Goal: Navigation & Orientation: Find specific page/section

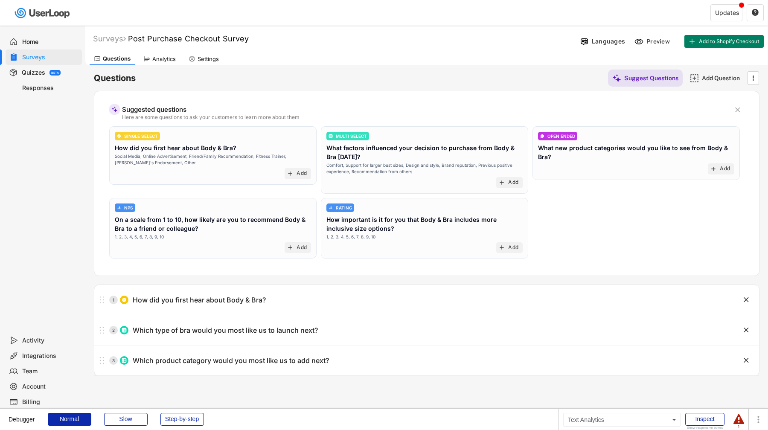
click at [159, 56] on div "Analytics" at bounding box center [163, 58] width 23 height 7
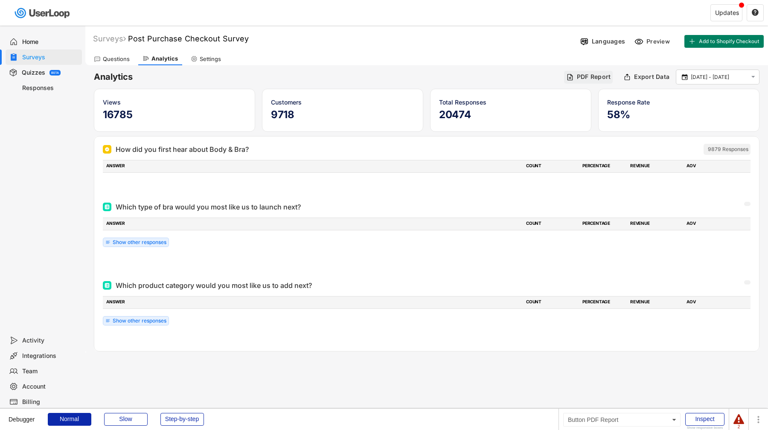
click at [598, 73] on div "PDF Report" at bounding box center [593, 77] width 34 height 8
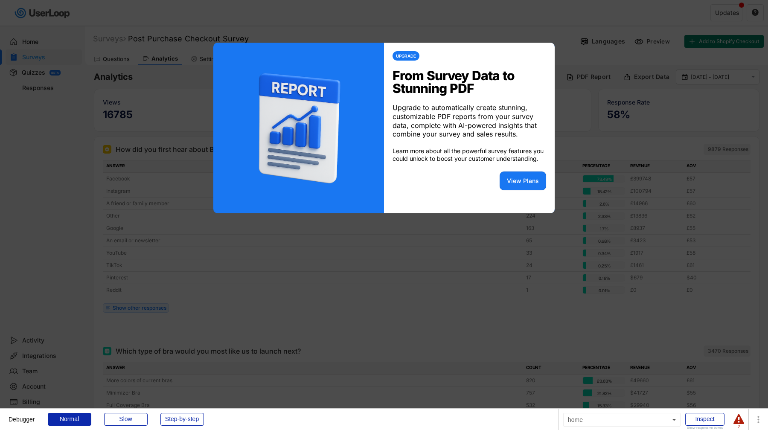
click at [598, 73] on div at bounding box center [384, 215] width 768 height 430
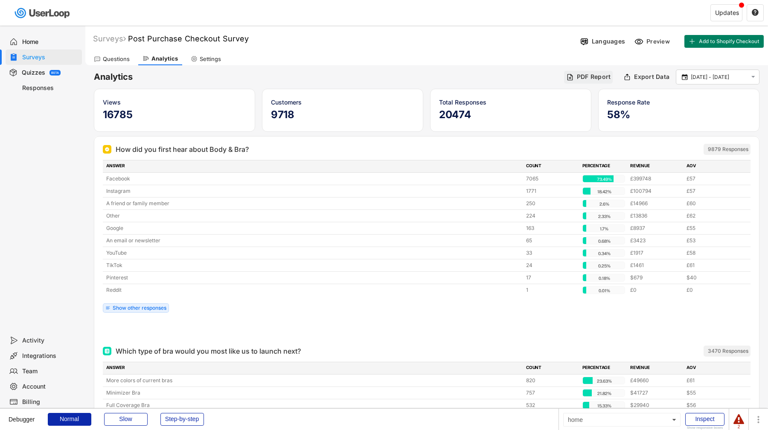
click at [598, 73] on div "PDF Report" at bounding box center [593, 77] width 34 height 8
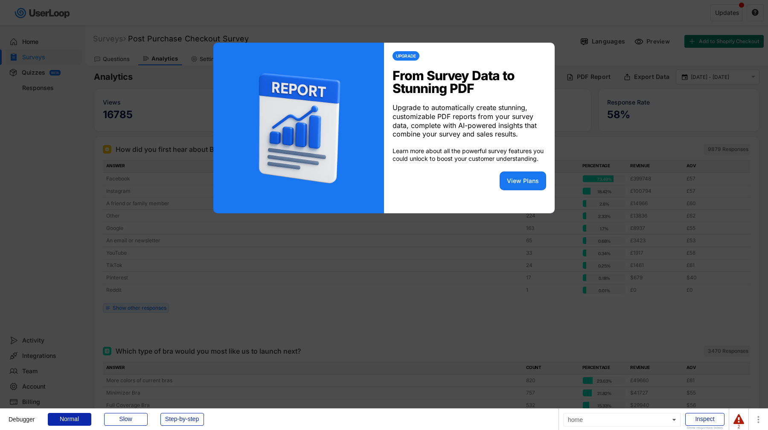
click at [598, 73] on div at bounding box center [384, 215] width 768 height 430
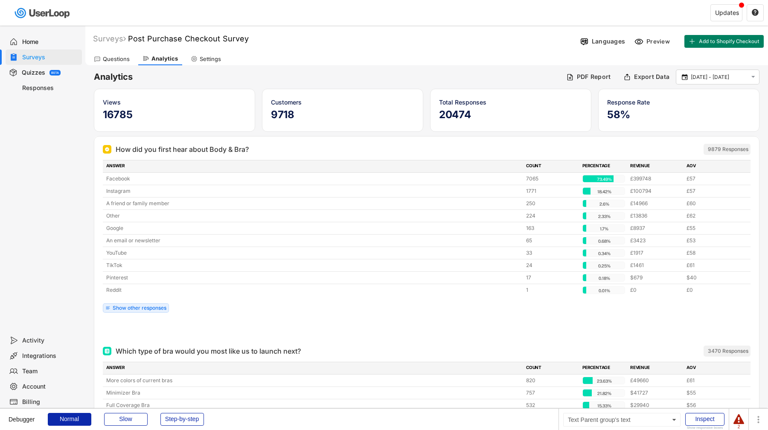
click at [41, 404] on div "Billing" at bounding box center [50, 402] width 56 height 8
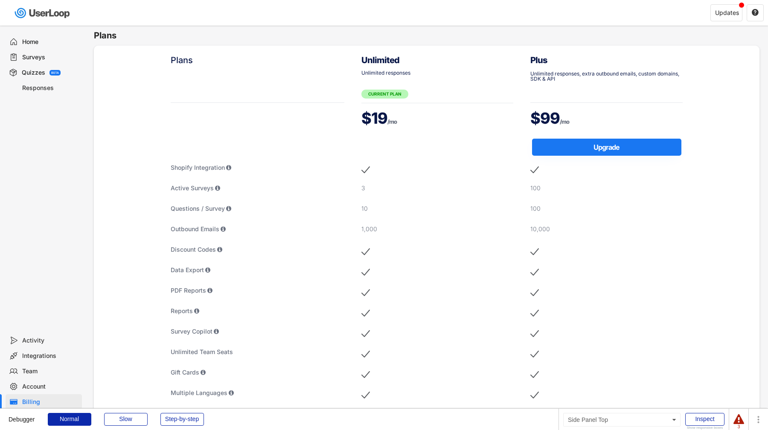
click at [35, 32] on div "Home Surveys Quizzes BETA Responses" at bounding box center [42, 179] width 85 height 307
click at [35, 39] on div "Home" at bounding box center [50, 42] width 56 height 8
